Goal: Task Accomplishment & Management: Manage account settings

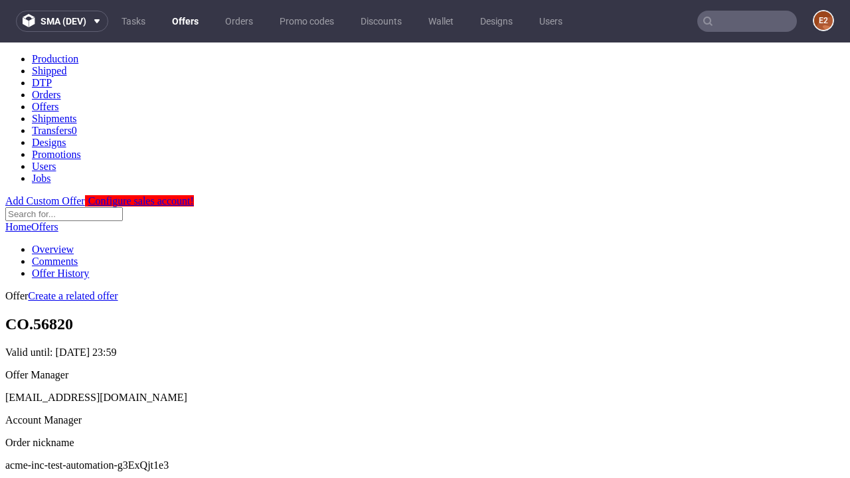
scroll to position [131, 0]
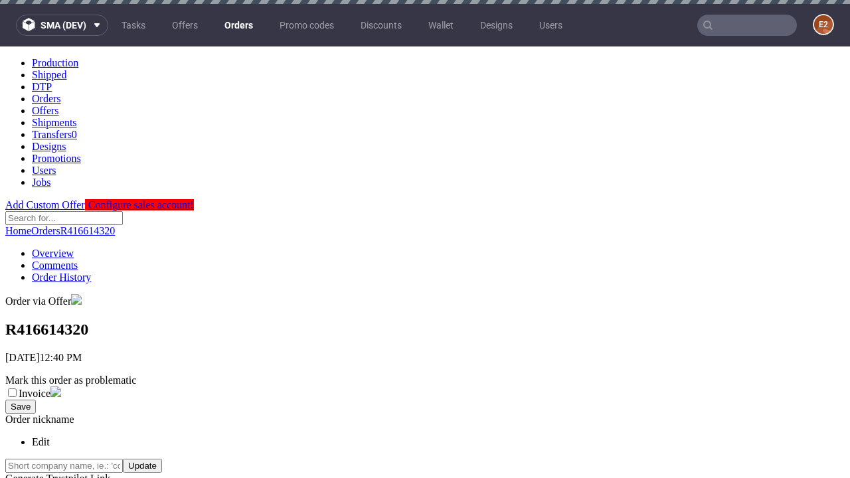
scroll to position [535, 0]
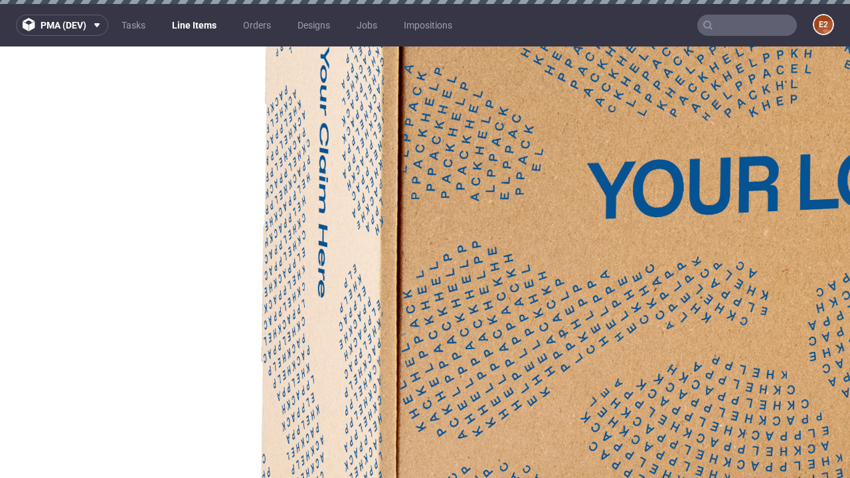
select select "accepted"
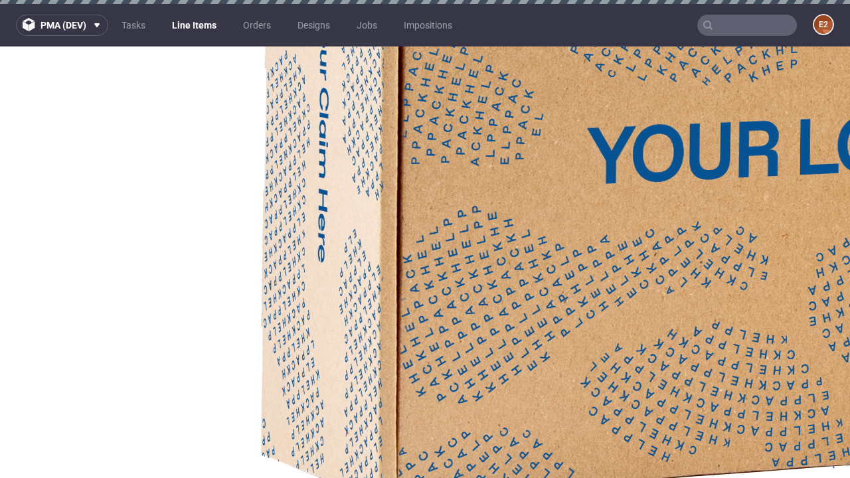
select select "received"
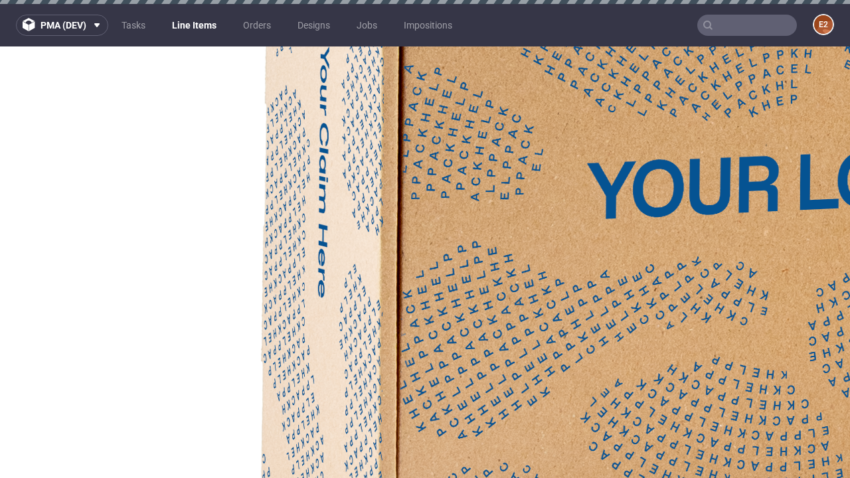
select select "accepted_dtp_issue_reprint"
